Goal: Entertainment & Leisure: Consume media (video, audio)

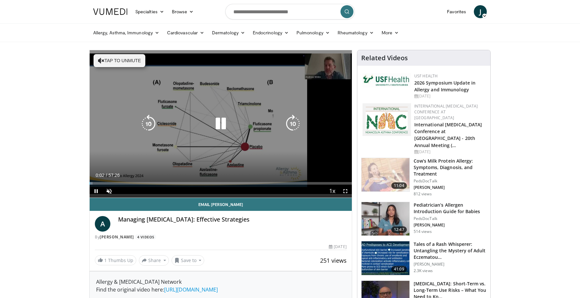
click at [223, 125] on icon "Video Player" at bounding box center [221, 124] width 18 height 18
click at [114, 61] on button "Tap to unmute" at bounding box center [120, 60] width 52 height 13
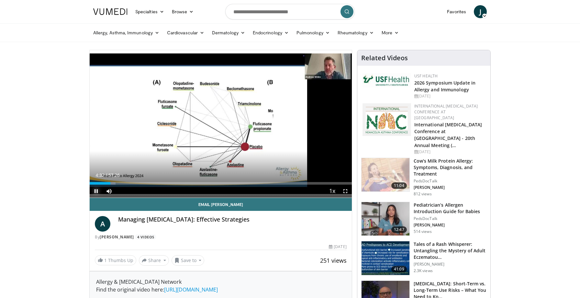
click at [95, 191] on span "Video Player" at bounding box center [96, 191] width 13 height 13
click at [97, 190] on span "Video Player" at bounding box center [96, 191] width 13 height 13
click at [96, 191] on span "Video Player" at bounding box center [96, 191] width 13 height 13
click at [98, 191] on span "Video Player" at bounding box center [96, 191] width 13 height 13
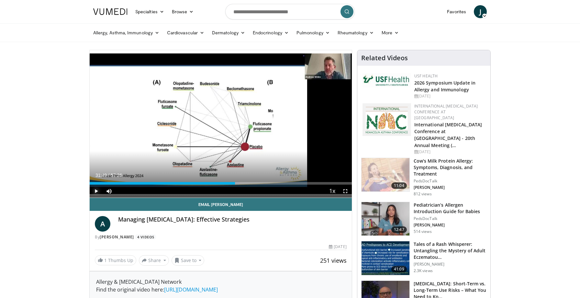
click at [97, 192] on span "Video Player" at bounding box center [96, 191] width 13 height 13
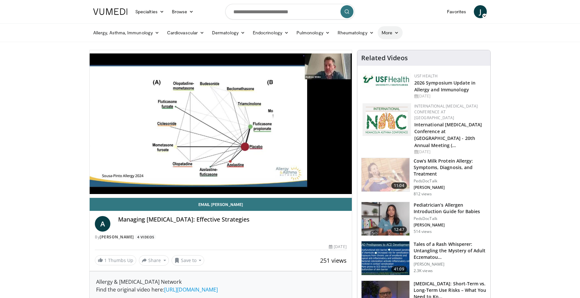
click at [397, 33] on icon at bounding box center [396, 32] width 5 height 5
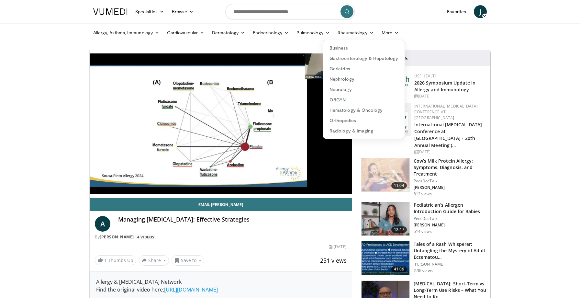
click at [427, 37] on ul "Allergy, [MEDICAL_DATA], Immunology [MEDICAL_DATA] [DEMOGRAPHIC_DATA] Dermatiti…" at bounding box center [290, 33] width 402 height 18
